Goal: Task Accomplishment & Management: Use online tool/utility

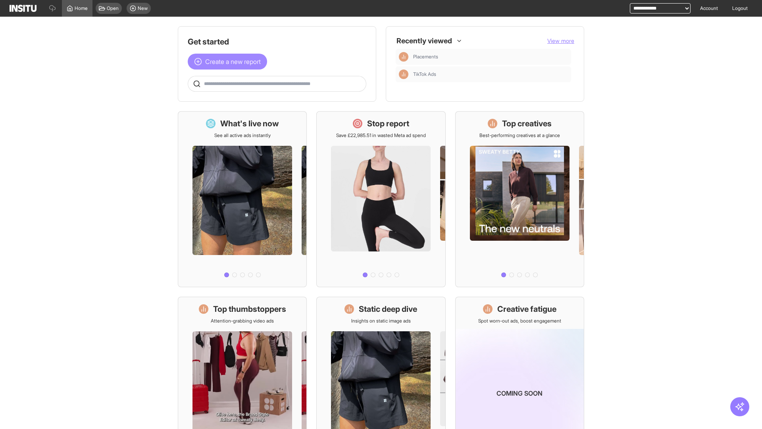
click at [229, 62] on span "Create a new report" at bounding box center [233, 62] width 56 height 10
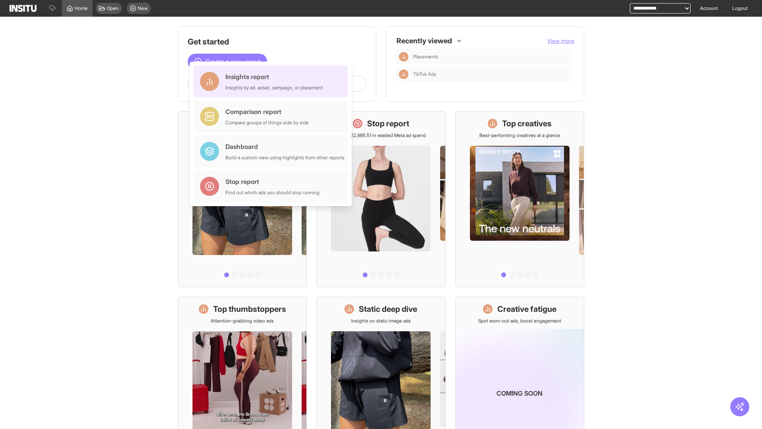
click at [273, 81] on div "Insights report Insights by ad, adset, campaign, or placement" at bounding box center [274, 81] width 98 height 19
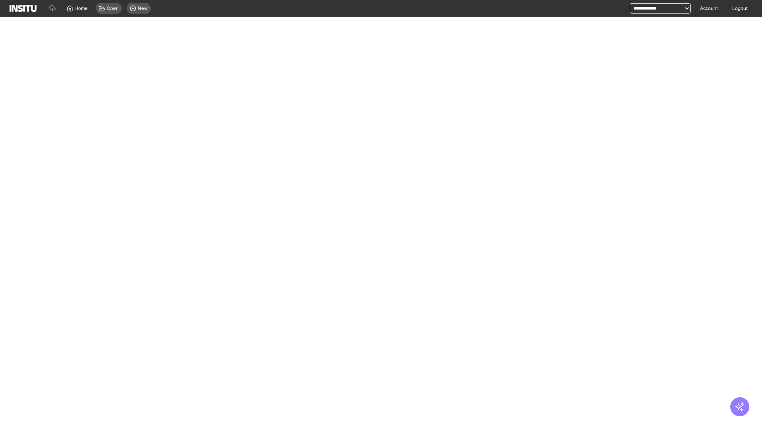
select select "**"
